Goal: Check status: Check status

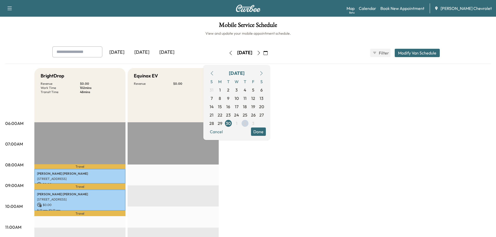
scroll to position [78, 0]
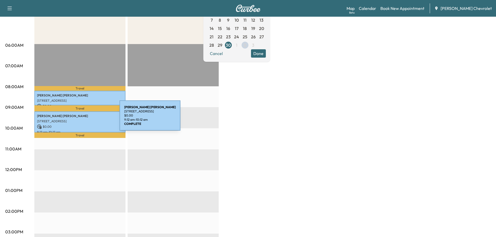
click at [80, 119] on p "[STREET_ADDRESS]" at bounding box center [80, 121] width 86 height 4
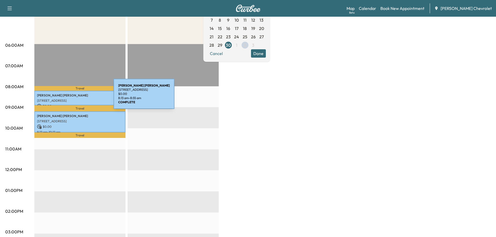
click at [74, 97] on p "[PERSON_NAME]" at bounding box center [80, 95] width 86 height 4
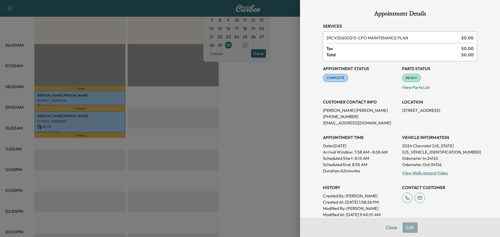
click at [168, 110] on div at bounding box center [250, 118] width 500 height 237
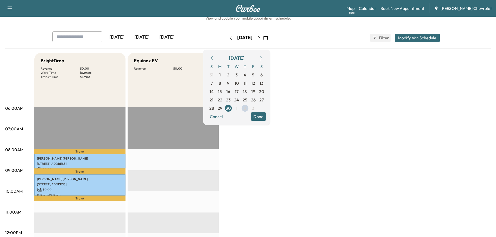
scroll to position [0, 0]
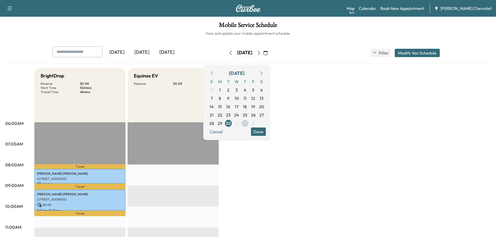
click at [144, 52] on div "[DATE]" at bounding box center [141, 52] width 25 height 12
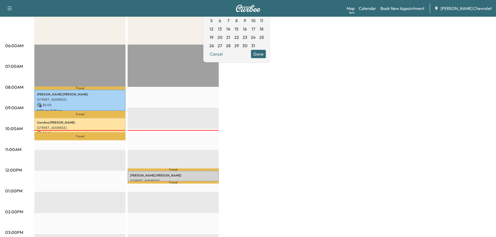
scroll to position [78, 0]
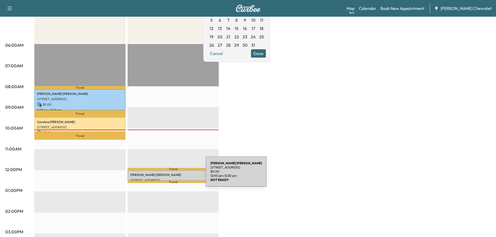
click at [167, 174] on p "[PERSON_NAME]" at bounding box center [173, 175] width 86 height 4
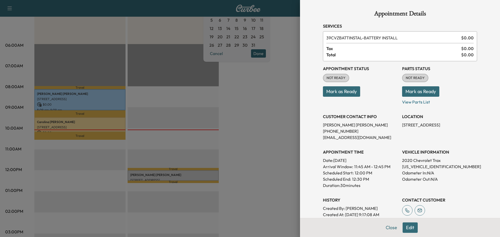
click at [254, 145] on div at bounding box center [250, 118] width 500 height 237
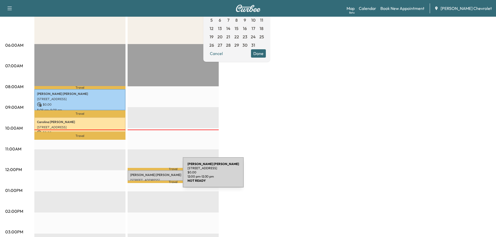
click at [144, 175] on p "[PERSON_NAME]" at bounding box center [173, 175] width 86 height 4
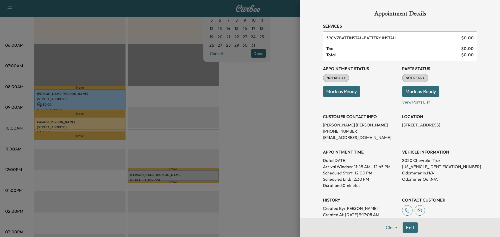
click at [258, 111] on div at bounding box center [250, 118] width 500 height 237
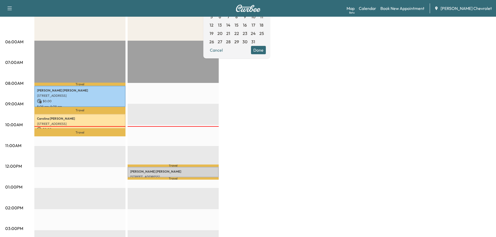
scroll to position [104, 0]
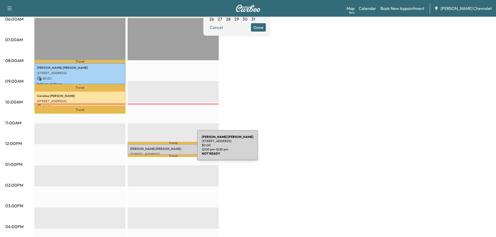
click at [158, 148] on p "[PERSON_NAME]" at bounding box center [173, 149] width 86 height 4
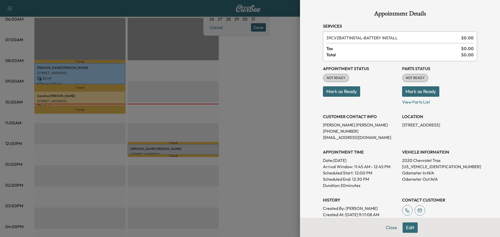
click at [279, 95] on div at bounding box center [250, 118] width 500 height 237
